Goal: Task Accomplishment & Management: Manage account settings

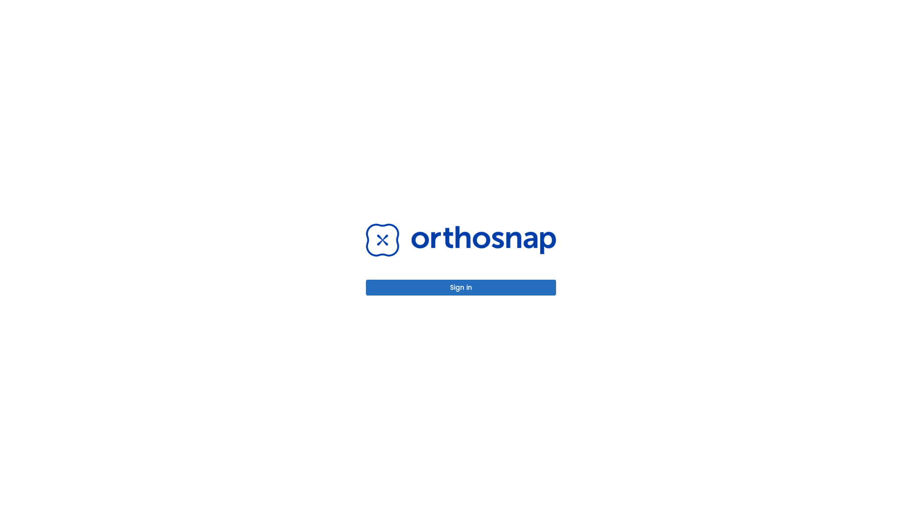
click at [461, 287] on button "Sign in" at bounding box center [461, 287] width 190 height 16
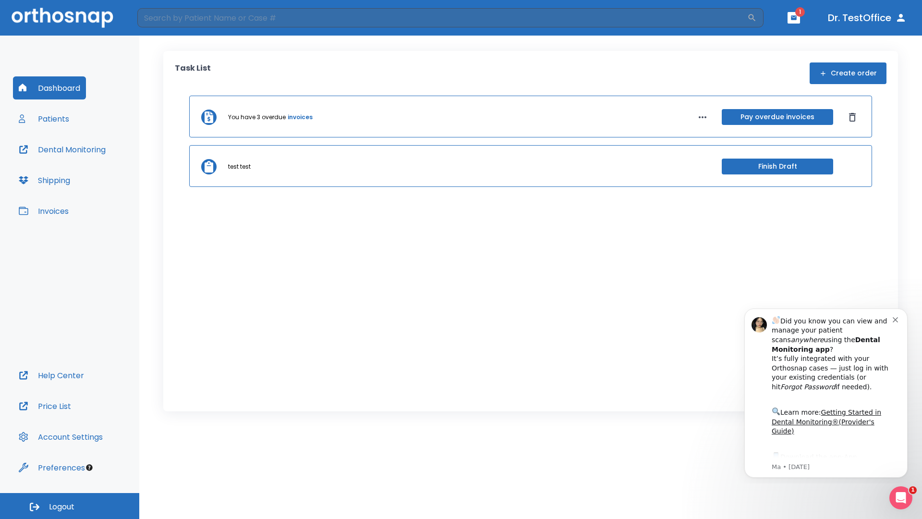
click at [70, 506] on span "Logout" at bounding box center [61, 506] width 25 height 11
